Goal: Information Seeking & Learning: Learn about a topic

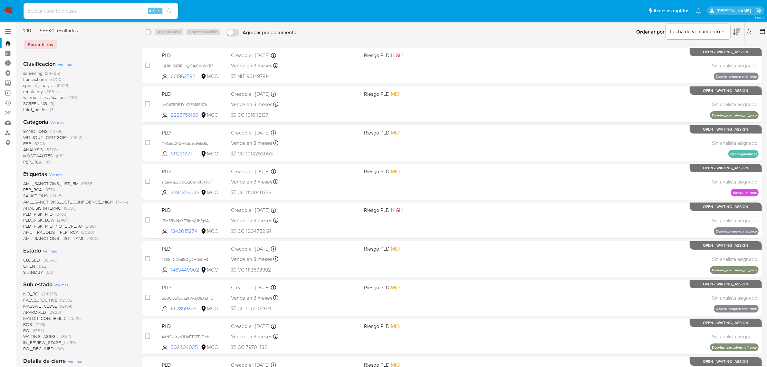
click at [11, 13] on img at bounding box center [8, 10] width 11 height 11
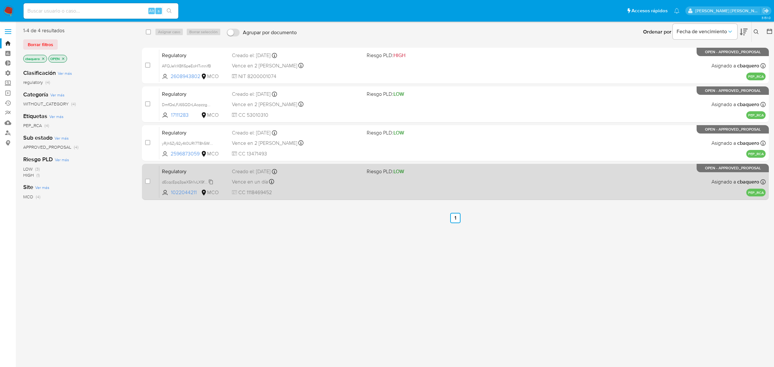
click at [210, 181] on span "dEcqcEpq3paX5h1vLX9fCGzJ" at bounding box center [188, 181] width 52 height 7
drag, startPoint x: 198, startPoint y: 193, endPoint x: 170, endPoint y: 194, distance: 27.4
click at [170, 194] on span "1022044211 MCO" at bounding box center [190, 192] width 57 height 7
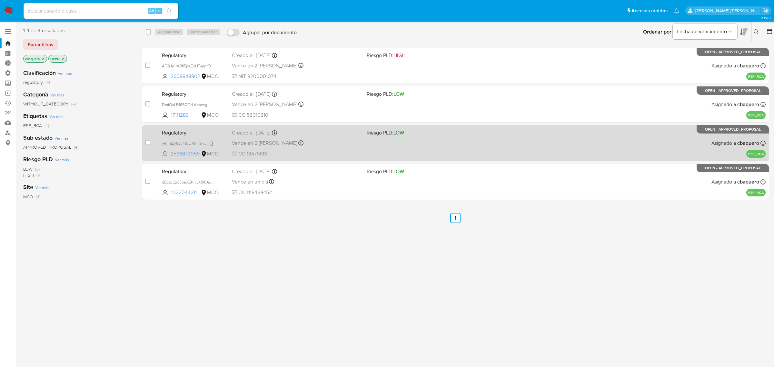
click at [211, 140] on div "yRjhSZy92y4t0URl7T8h5Wnp" at bounding box center [188, 143] width 52 height 7
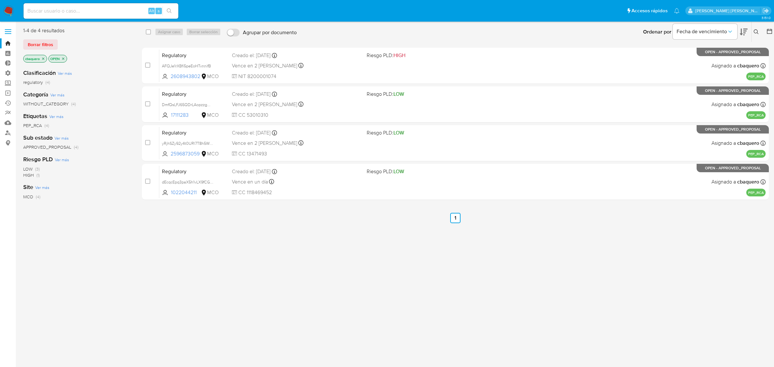
click at [77, 9] on input at bounding box center [101, 11] width 155 height 8
paste input "83777"
type input "83777"
click at [170, 14] on button "search-icon" at bounding box center [168, 10] width 13 height 9
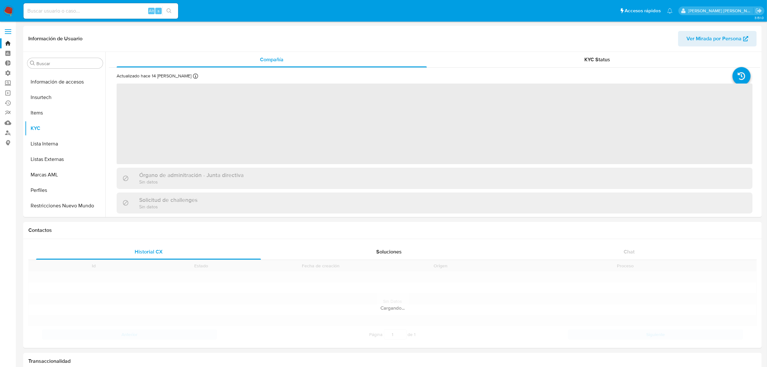
scroll to position [257, 0]
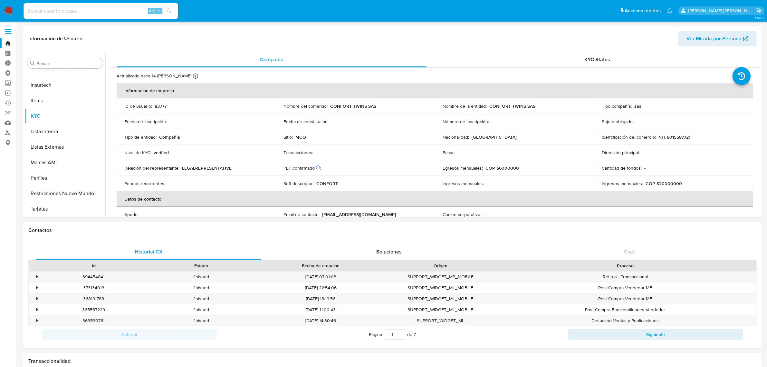
select select "10"
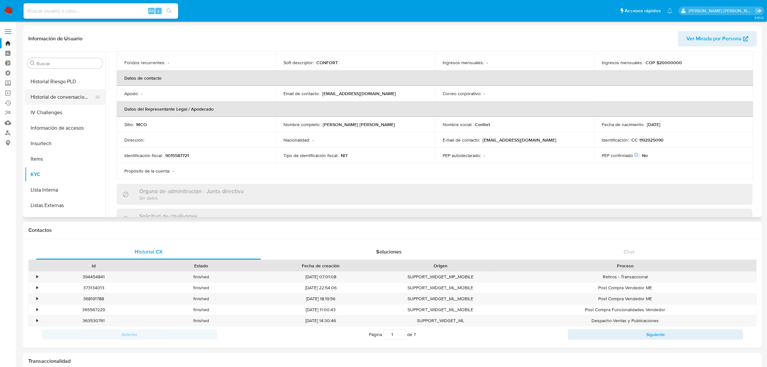
scroll to position [201, 0]
click at [53, 108] on button "IV Challenges" at bounding box center [62, 109] width 75 height 15
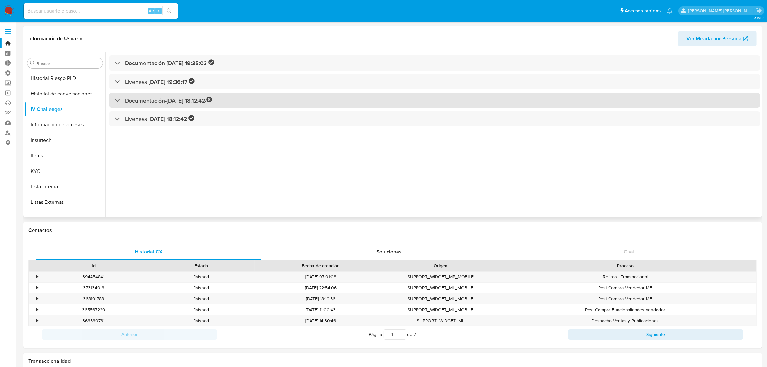
click at [163, 105] on div "Documentación - 10/04/2025 18:12:42 -" at bounding box center [435, 100] width 652 height 15
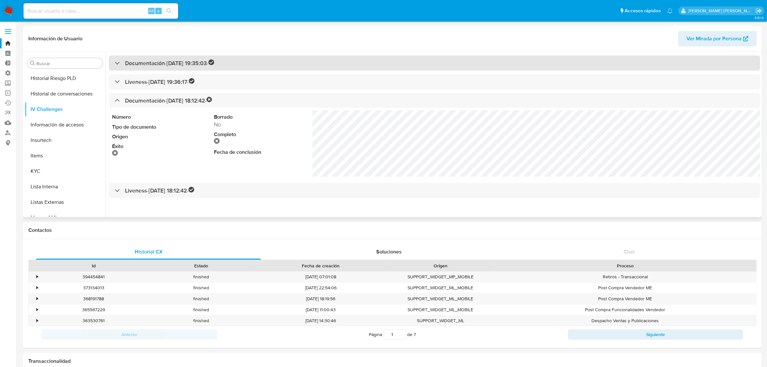
click at [151, 60] on h3 "Documentación - 30/04/2024 19:35:03 -" at bounding box center [169, 62] width 89 height 7
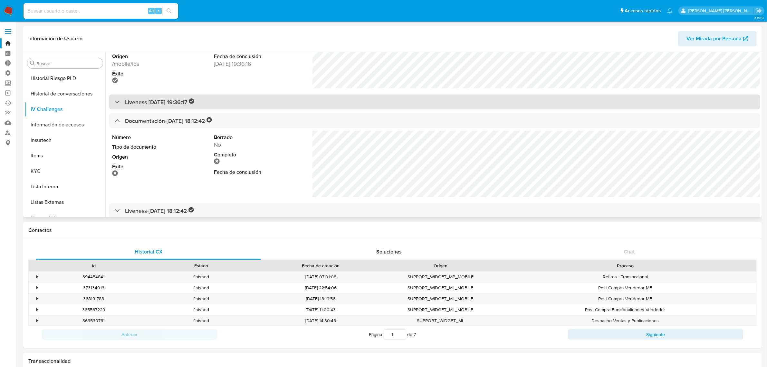
scroll to position [67, 0]
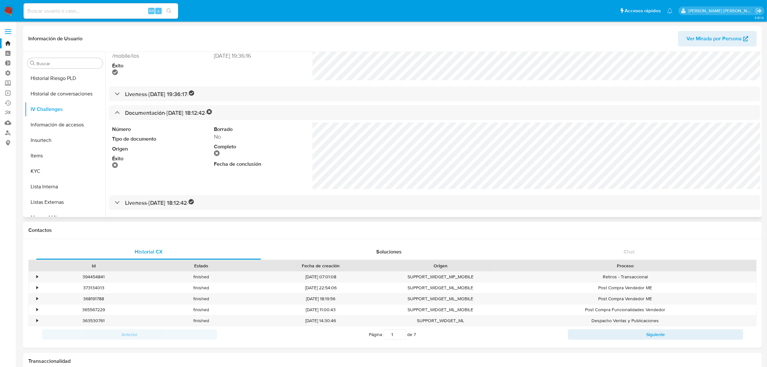
click at [695, 35] on span "Ver Mirada por Persona" at bounding box center [714, 38] width 55 height 15
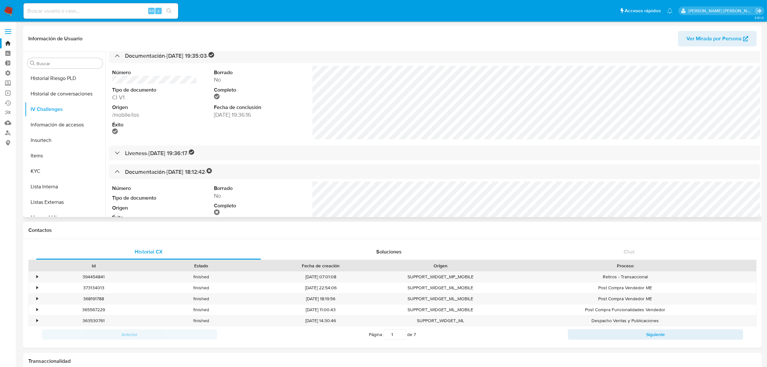
scroll to position [0, 0]
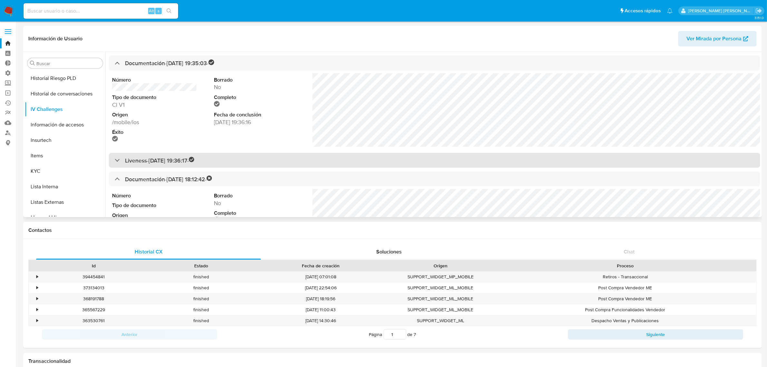
click at [200, 156] on div "Liveness - 30/04/2024 19:36:17 -" at bounding box center [435, 160] width 652 height 15
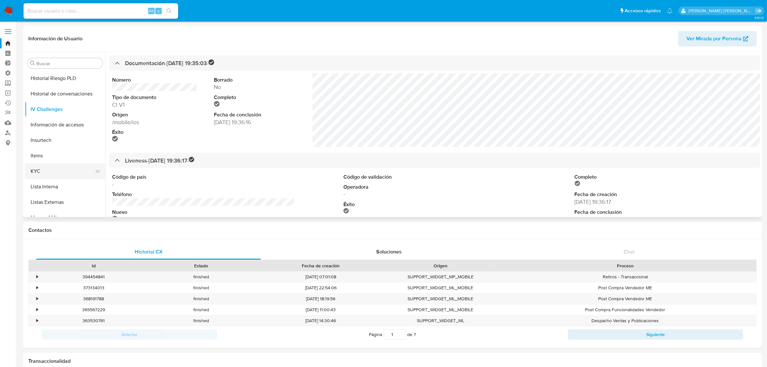
click at [53, 171] on button "KYC" at bounding box center [62, 170] width 75 height 15
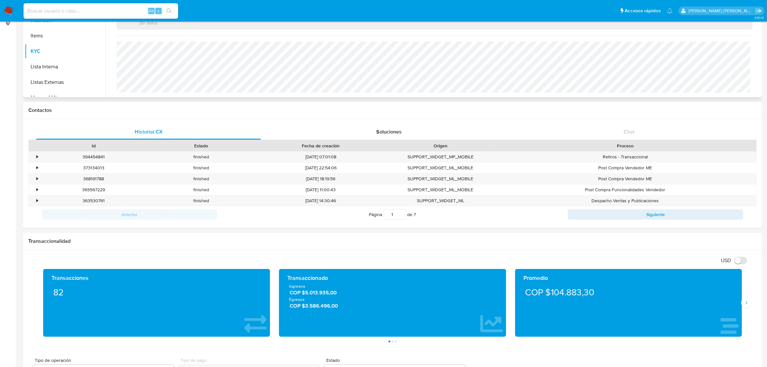
scroll to position [121, 0]
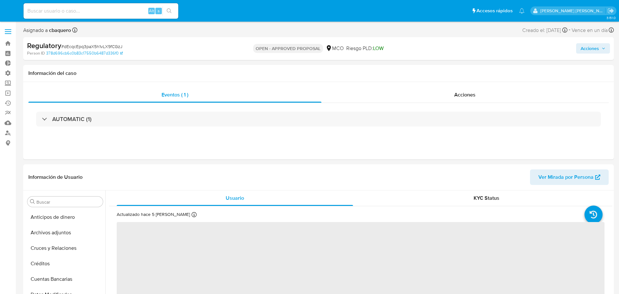
select select "10"
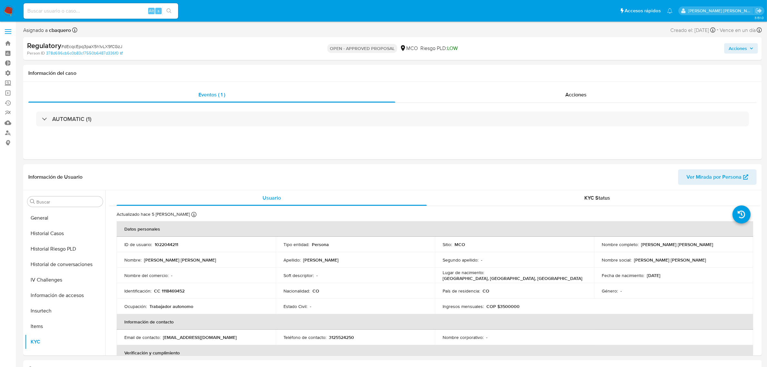
scroll to position [257, 0]
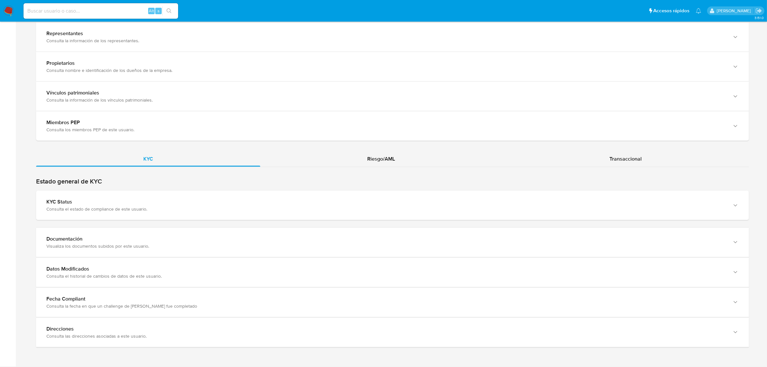
scroll to position [563, 0]
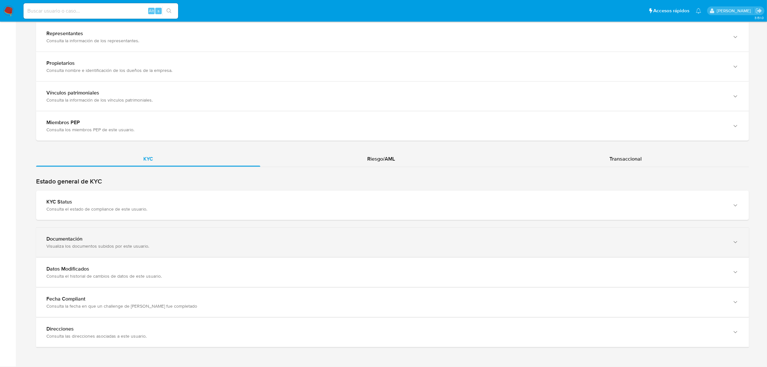
click at [180, 246] on div "Visualiza los documentos subidos por este usuario." at bounding box center [386, 246] width 680 height 6
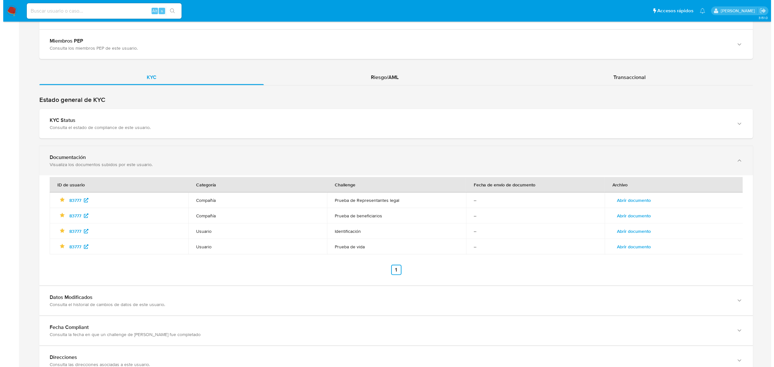
scroll to position [643, 0]
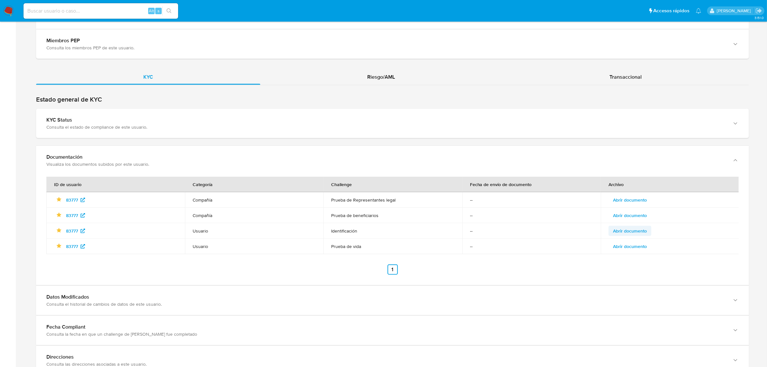
click at [631, 228] on span "Abrir documento" at bounding box center [630, 230] width 34 height 9
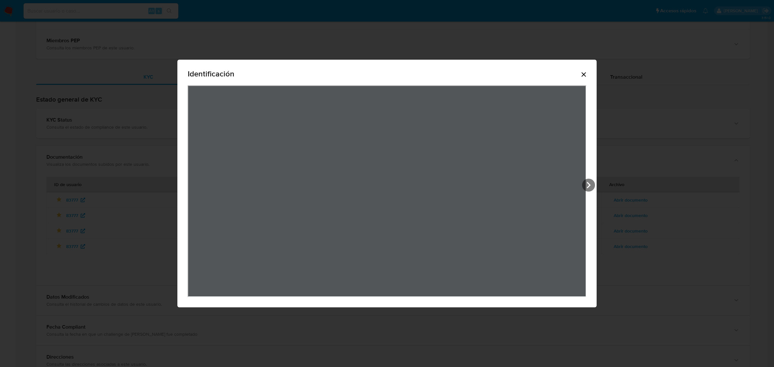
click at [581, 77] on icon "Cerrar" at bounding box center [584, 75] width 8 height 8
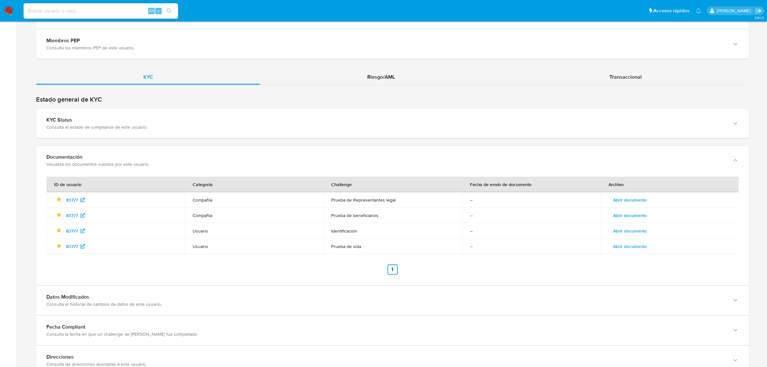
click at [632, 197] on span "Abrir documento" at bounding box center [630, 199] width 34 height 9
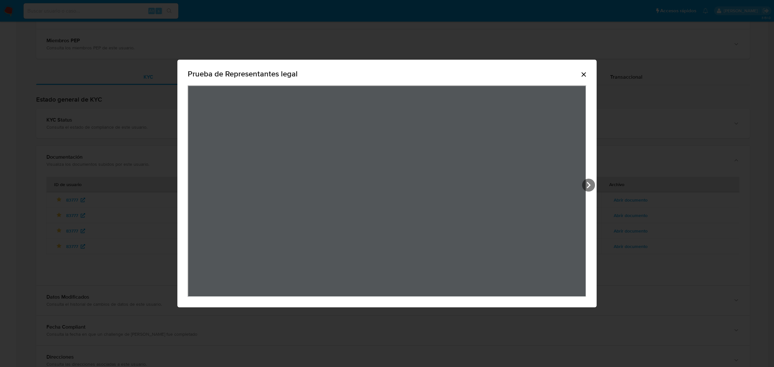
scroll to position [357, 0]
click at [584, 76] on icon "Cerrar" at bounding box center [583, 74] width 5 height 5
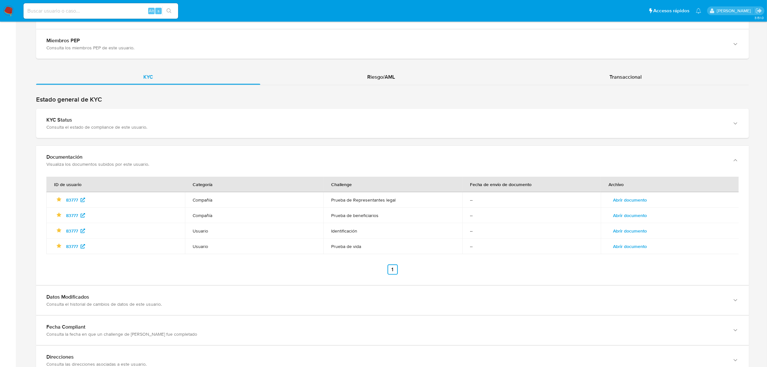
click at [623, 199] on span "Abrir documento" at bounding box center [630, 199] width 34 height 9
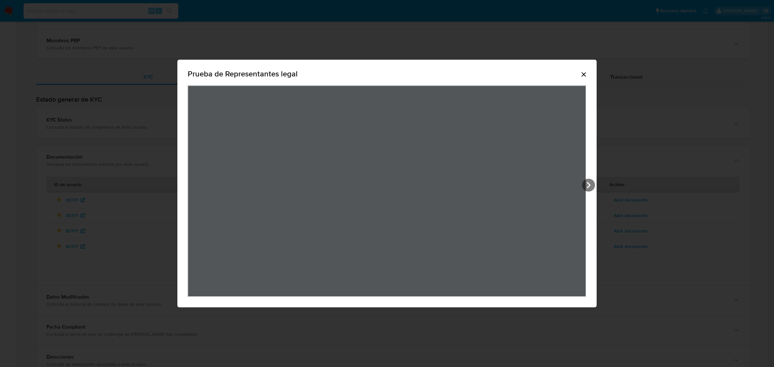
scroll to position [503, 0]
click at [188, 290] on div "View Document Modal" at bounding box center [387, 190] width 398 height 211
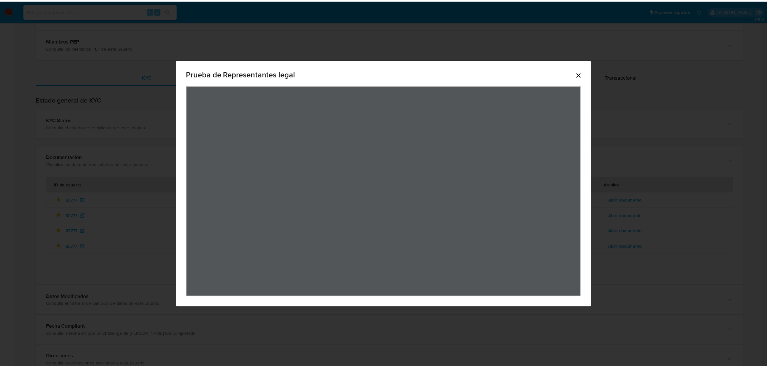
scroll to position [0, 0]
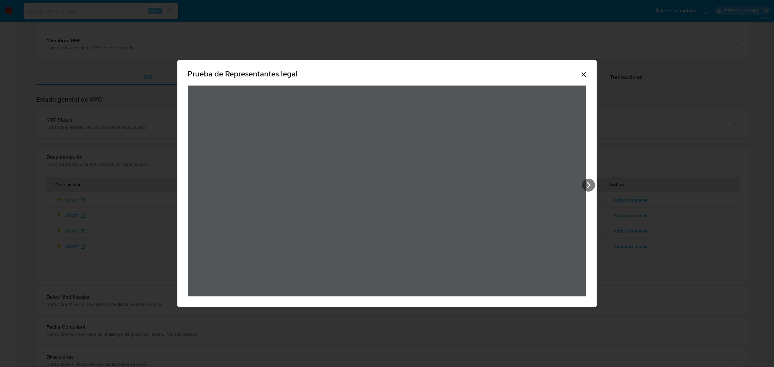
click at [583, 77] on icon "Cerrar" at bounding box center [584, 75] width 8 height 8
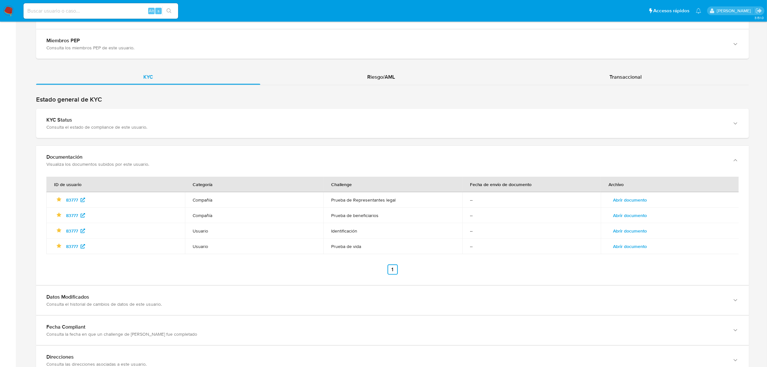
click at [633, 220] on span "Abrir documento" at bounding box center [630, 215] width 34 height 9
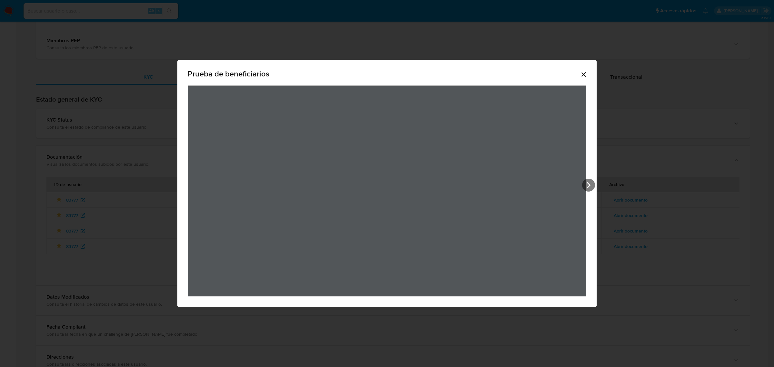
click at [585, 72] on icon "Cerrar" at bounding box center [584, 75] width 8 height 8
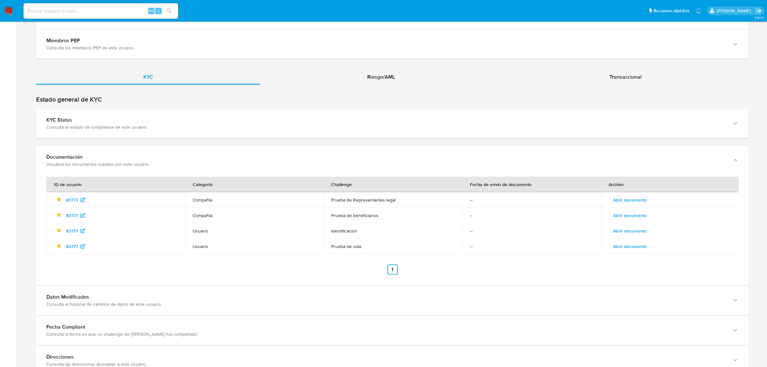
click at [622, 243] on span "Abrir documento" at bounding box center [630, 246] width 34 height 9
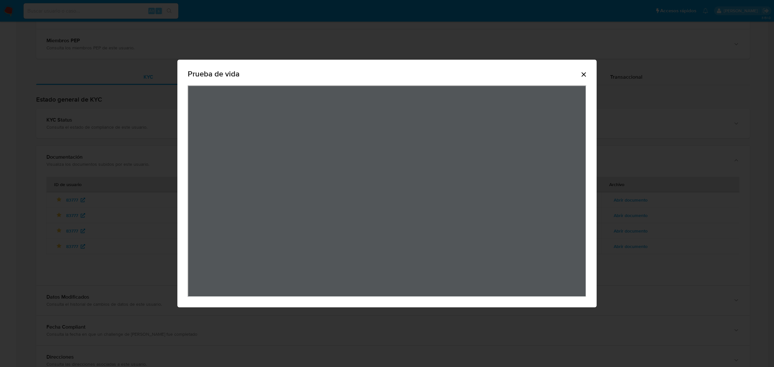
click at [584, 76] on icon "Cerrar" at bounding box center [584, 75] width 8 height 8
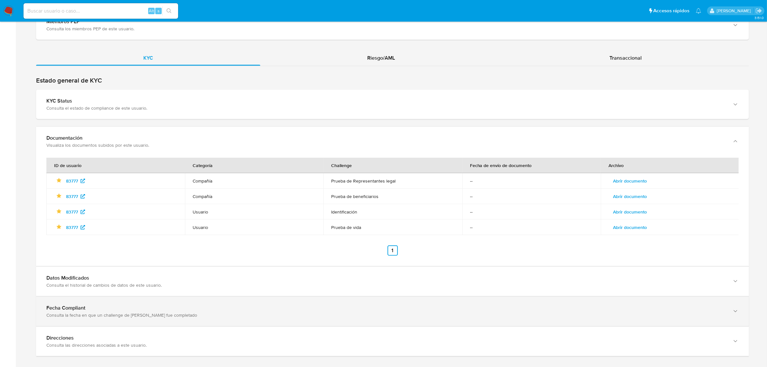
scroll to position [672, 0]
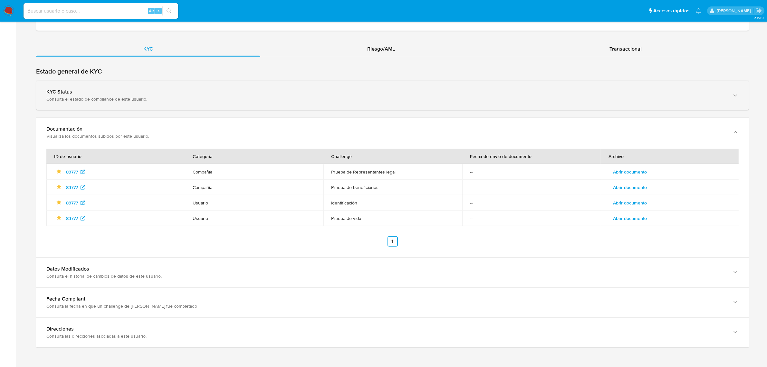
click at [199, 97] on div "Consulta el estado de compliance de este usuario." at bounding box center [386, 99] width 680 height 6
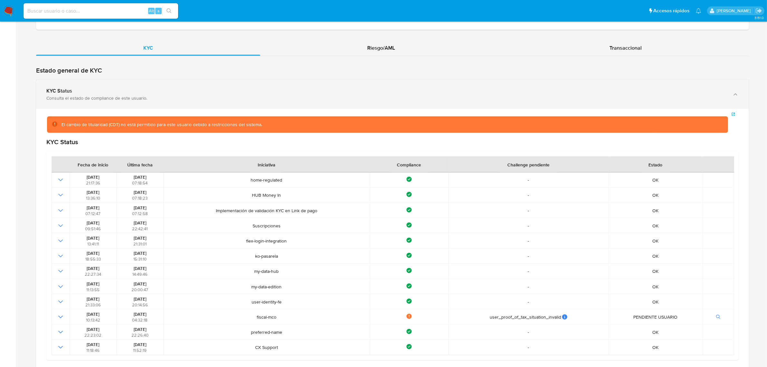
click at [199, 97] on div "Consulta el estado de compliance de este usuario." at bounding box center [386, 98] width 680 height 6
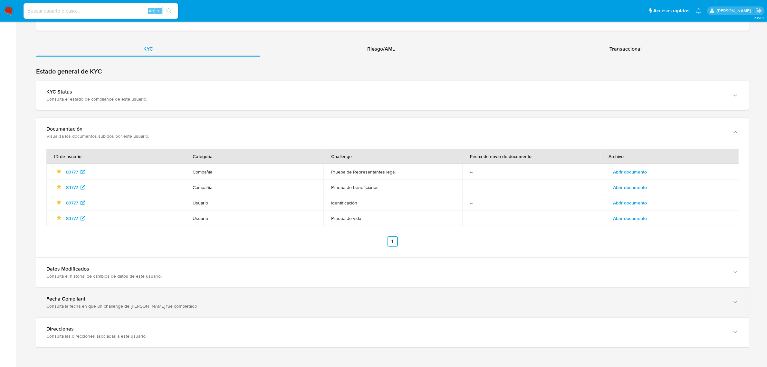
click at [170, 279] on div "Consulta la fecha en que un challenge de [PERSON_NAME] fue completado" at bounding box center [386, 276] width 680 height 6
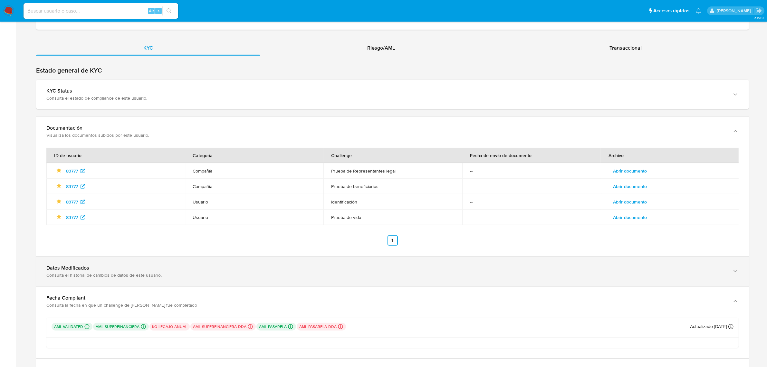
click at [159, 274] on div "Consulta el historial de cambios de datos de este usuario." at bounding box center [386, 275] width 680 height 6
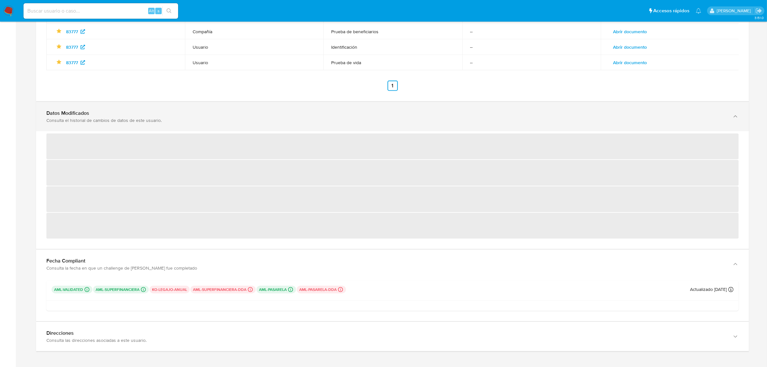
scroll to position [833, 0]
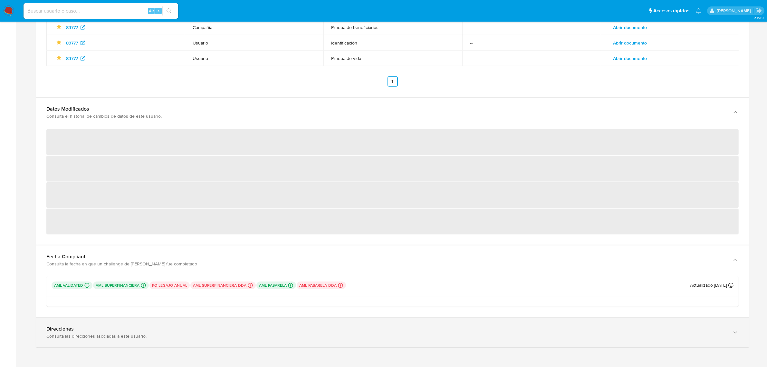
click at [137, 337] on div "Consulta las direcciones asociadas a este usuario." at bounding box center [386, 336] width 680 height 6
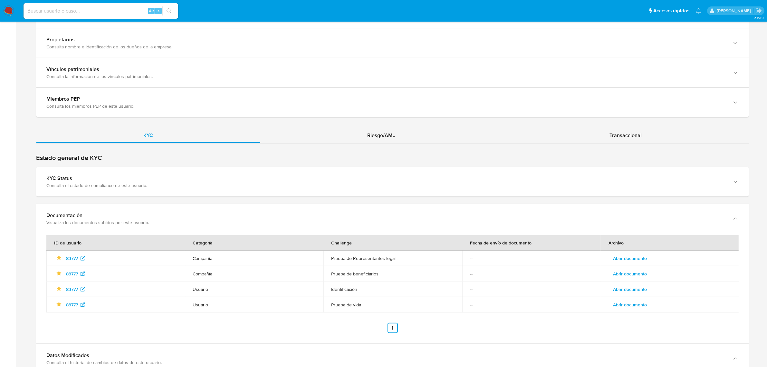
scroll to position [584, 0]
click at [405, 129] on div "Riesgo/AML" at bounding box center [381, 135] width 242 height 15
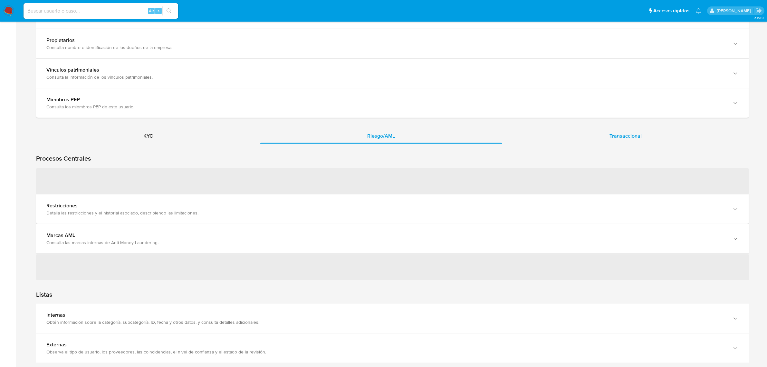
click at [613, 140] on span "Transaccional" at bounding box center [626, 135] width 32 height 7
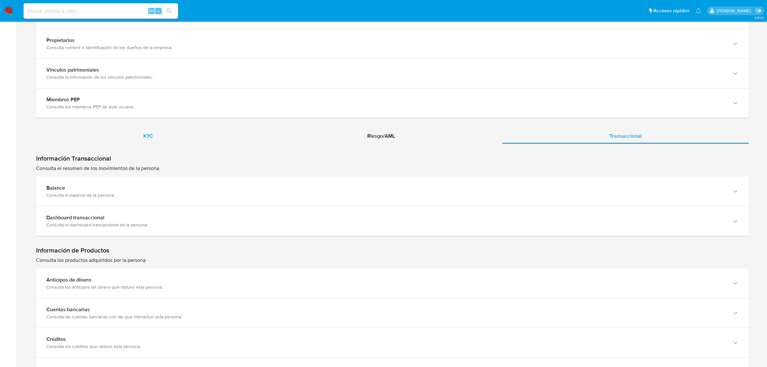
click at [144, 132] on span "KYC" at bounding box center [148, 135] width 10 height 7
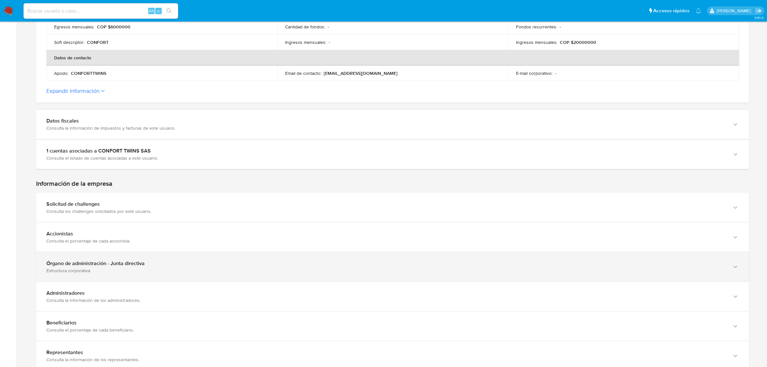
scroll to position [239, 0]
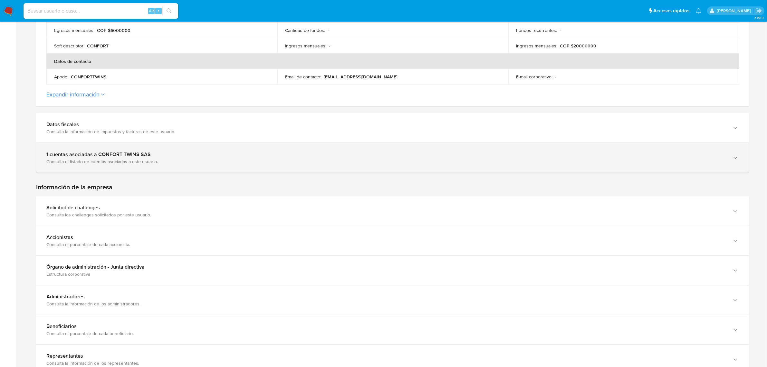
click at [163, 153] on div "1 cuentas asociadas a CONFORT TWINS SAS" at bounding box center [386, 154] width 680 height 6
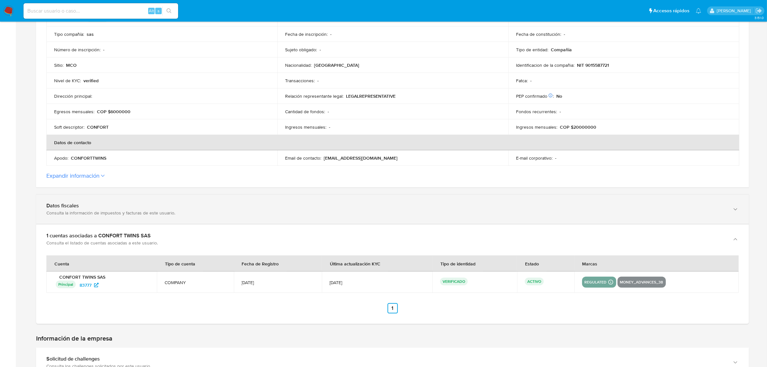
scroll to position [159, 0]
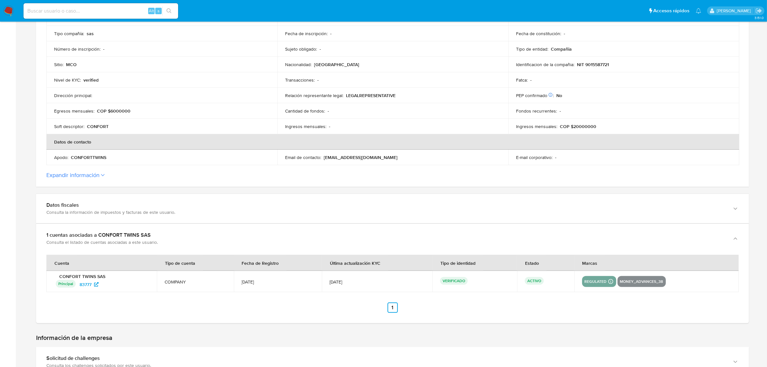
click at [81, 177] on button "Expandir información" at bounding box center [72, 174] width 53 height 7
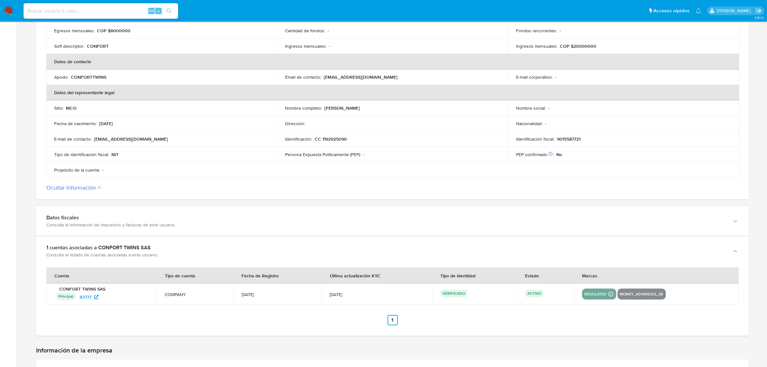
scroll to position [239, 0]
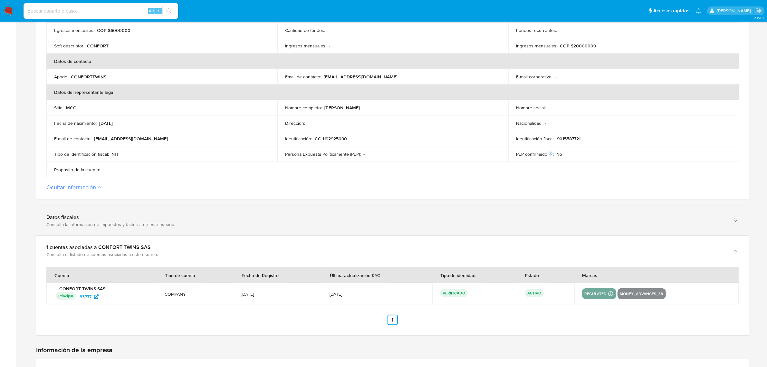
click at [128, 229] on div "Datos fiscales Consulta la información de impuestos y facturas de este usuario." at bounding box center [392, 220] width 713 height 29
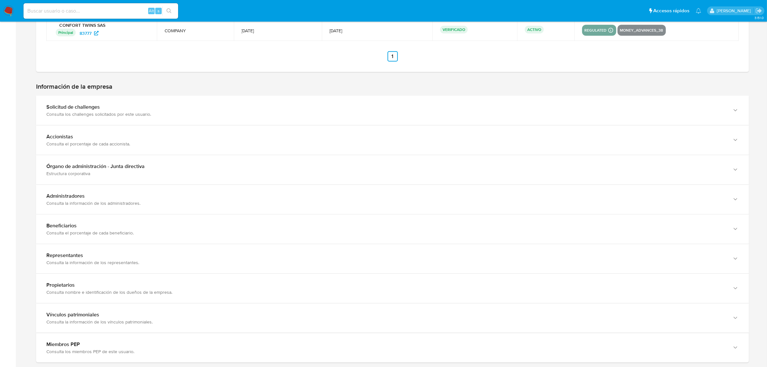
scroll to position [884, 0]
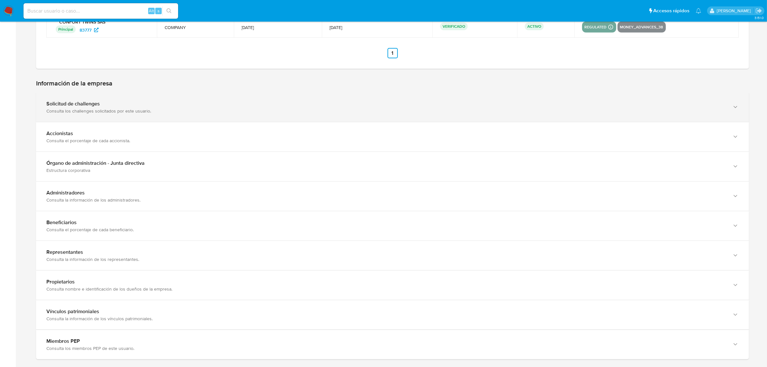
click at [141, 115] on div "Solicitud de challenges Consulta los challenges solicitados por este usuario." at bounding box center [392, 107] width 713 height 29
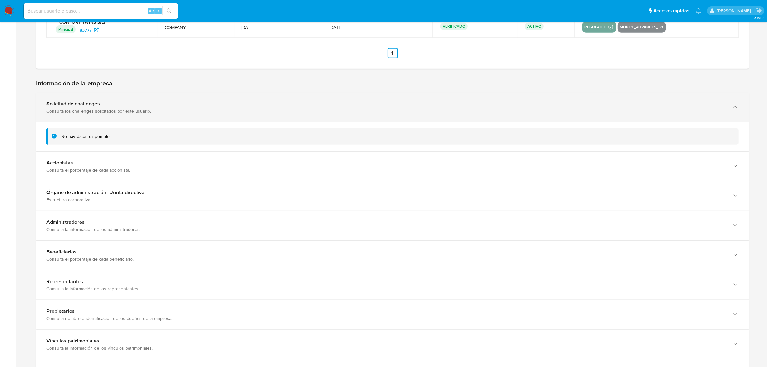
click at [181, 115] on div "Solicitud de challenges Consulta los challenges solicitados por este usuario." at bounding box center [392, 107] width 713 height 29
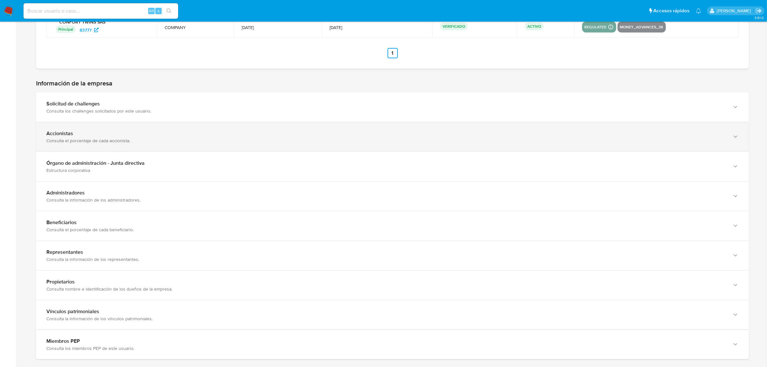
click at [157, 147] on div "Accionistas Consulta el porcentaje de cada accionista." at bounding box center [392, 136] width 713 height 29
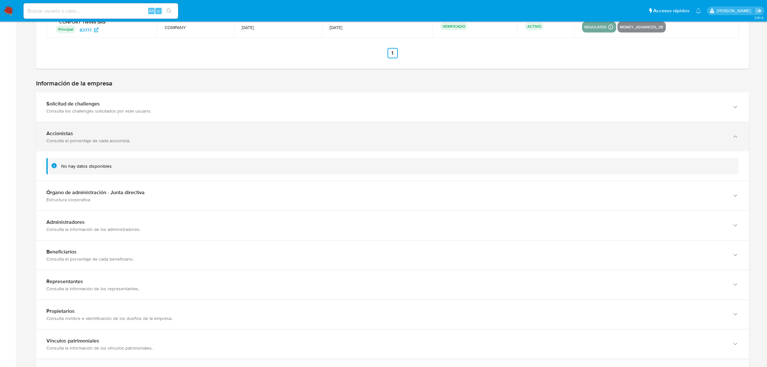
click at [154, 143] on div "Consulta el porcentaje de cada accionista." at bounding box center [386, 141] width 680 height 6
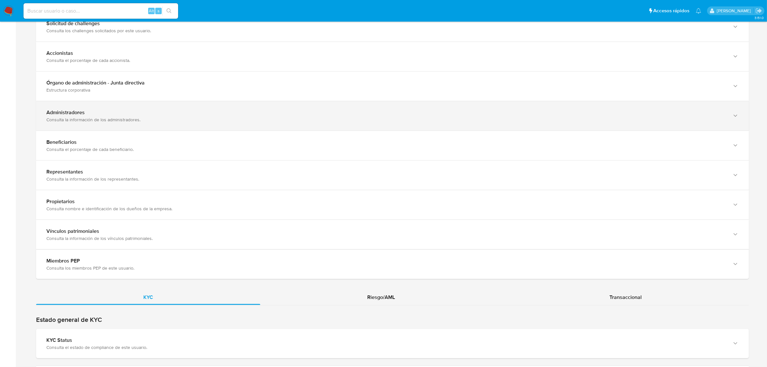
scroll to position [964, 0]
click at [128, 124] on div "Administradores Consulta la información de los administradores." at bounding box center [392, 115] width 713 height 29
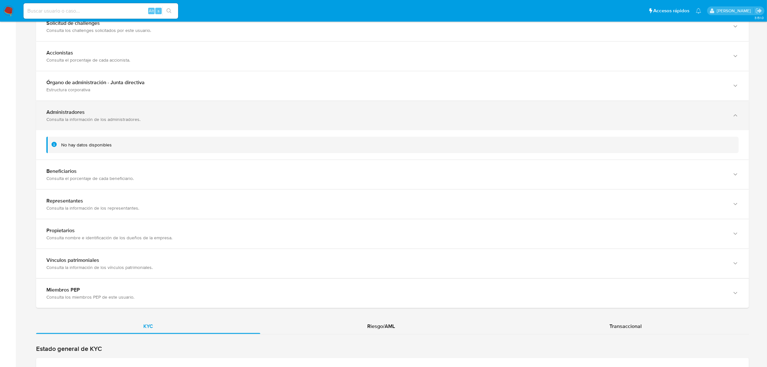
click at [180, 115] on div "Administradores" at bounding box center [386, 112] width 680 height 6
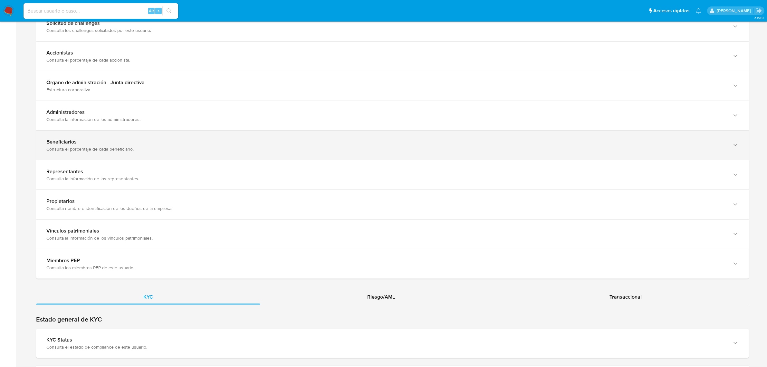
click at [163, 153] on div "Beneficiarios Consulta el porcentaje de cada beneficiario." at bounding box center [392, 145] width 713 height 29
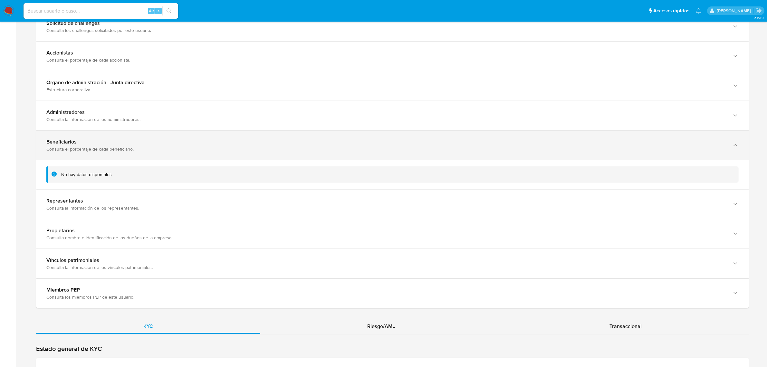
click at [202, 147] on div "Consulta el porcentaje de cada beneficiario." at bounding box center [386, 149] width 680 height 6
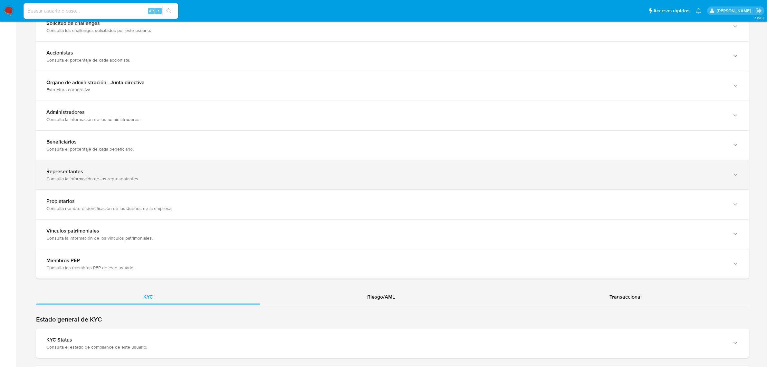
click at [177, 178] on div "Consulta la información de los representantes." at bounding box center [386, 179] width 680 height 6
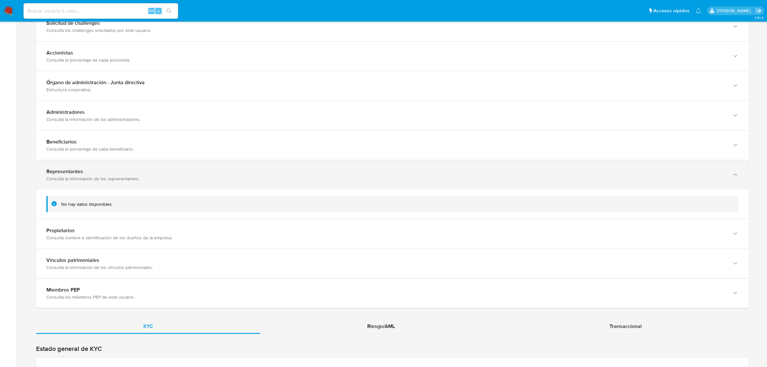
click at [177, 178] on div "Consulta la información de los representantes." at bounding box center [386, 179] width 680 height 6
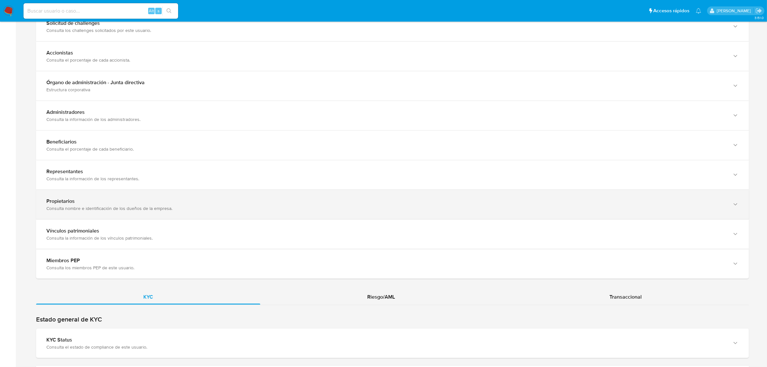
click at [167, 213] on div "Propietarios Consulta nombre e identificación de los dueños de la empresa." at bounding box center [392, 204] width 713 height 29
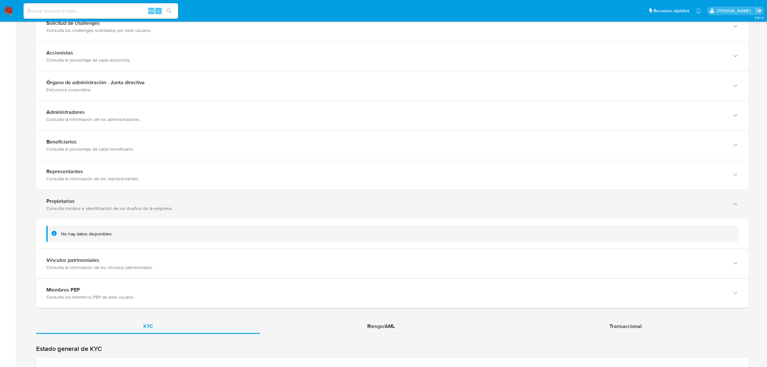
click at [166, 210] on div "Consulta nombre e identificación de los dueños de la empresa." at bounding box center [386, 208] width 680 height 6
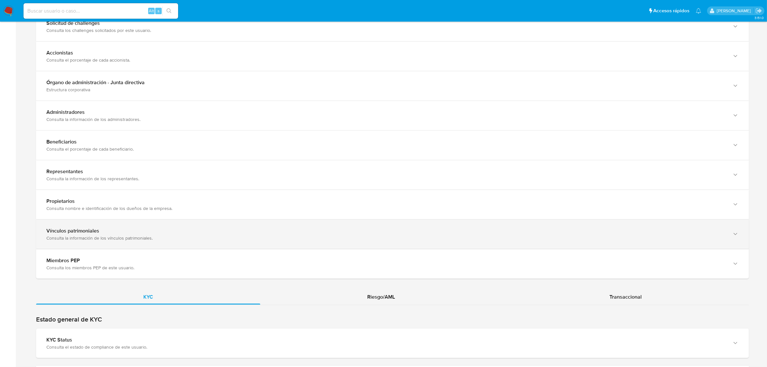
click at [159, 246] on div "Vínculos patrimoniales Consulta la información de los vínculos patrimoniales." at bounding box center [392, 234] width 713 height 29
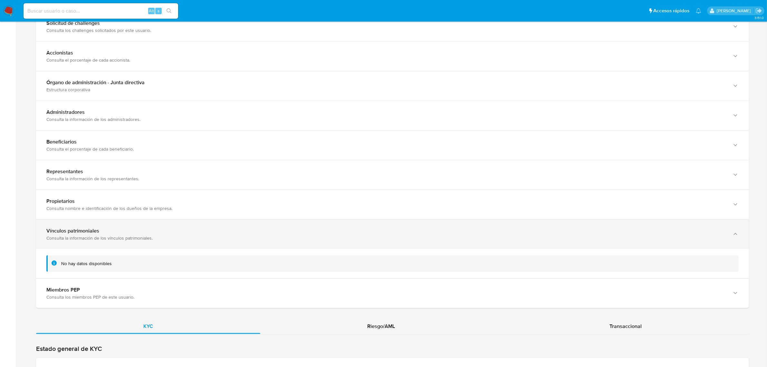
click at [156, 237] on div "Consulta la información de los vínculos patrimoniales." at bounding box center [386, 238] width 680 height 6
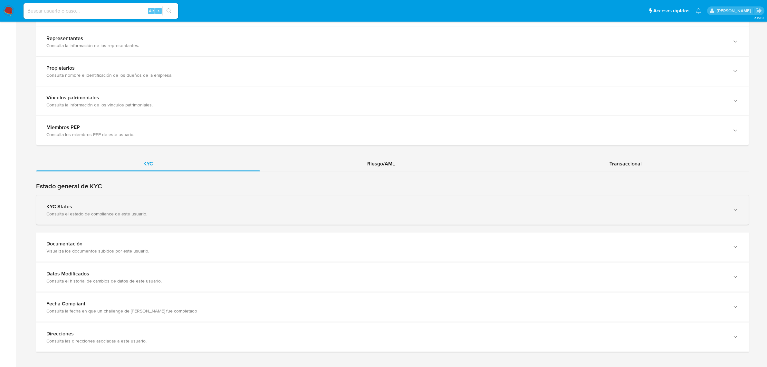
scroll to position [1104, 0]
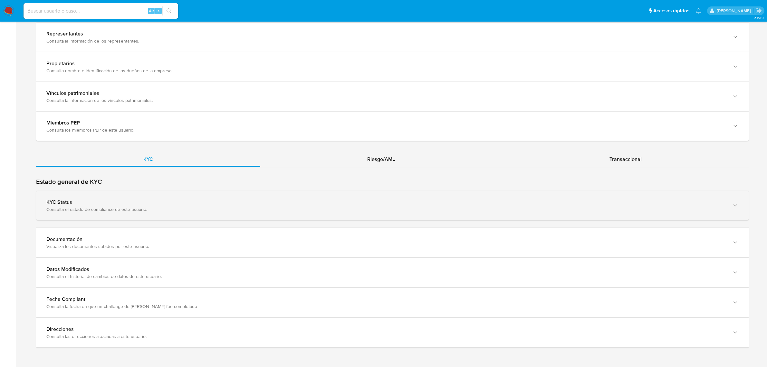
click at [170, 205] on div "KYC Status" at bounding box center [386, 202] width 680 height 6
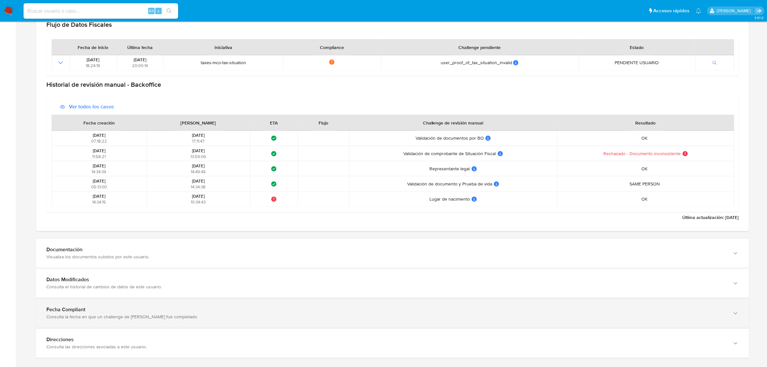
scroll to position [1570, 0]
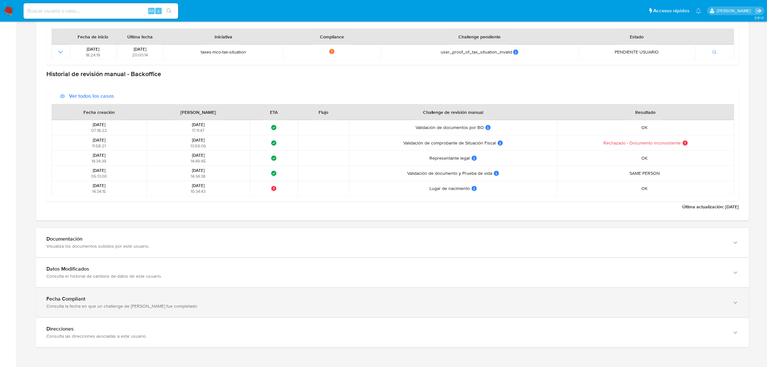
click at [153, 287] on div "Fecha Compliant Consulta la fecha en que un challenge de [PERSON_NAME] fue comp…" at bounding box center [392, 272] width 713 height 29
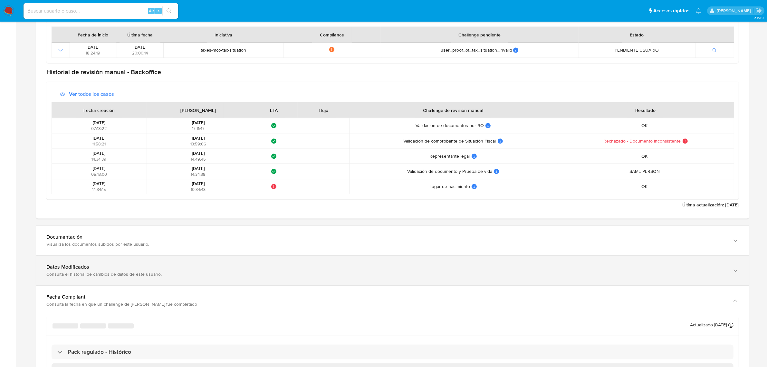
click at [144, 279] on div "Datos Modificados Consulta el historial de cambios de datos de este usuario." at bounding box center [392, 270] width 713 height 29
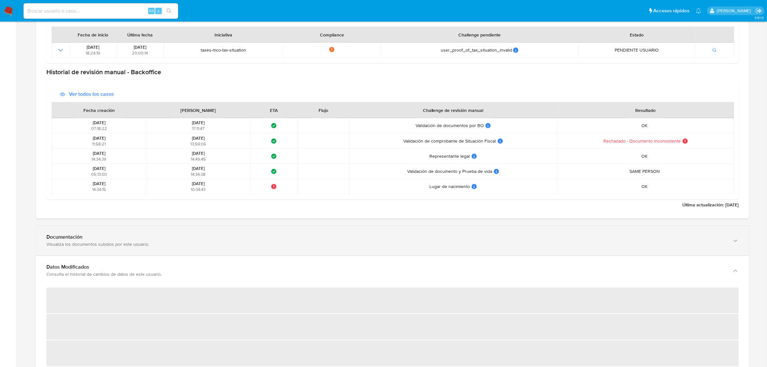
click at [142, 247] on div "Visualiza los documentos subidos por este usuario." at bounding box center [386, 244] width 680 height 6
